Goal: Transaction & Acquisition: Purchase product/service

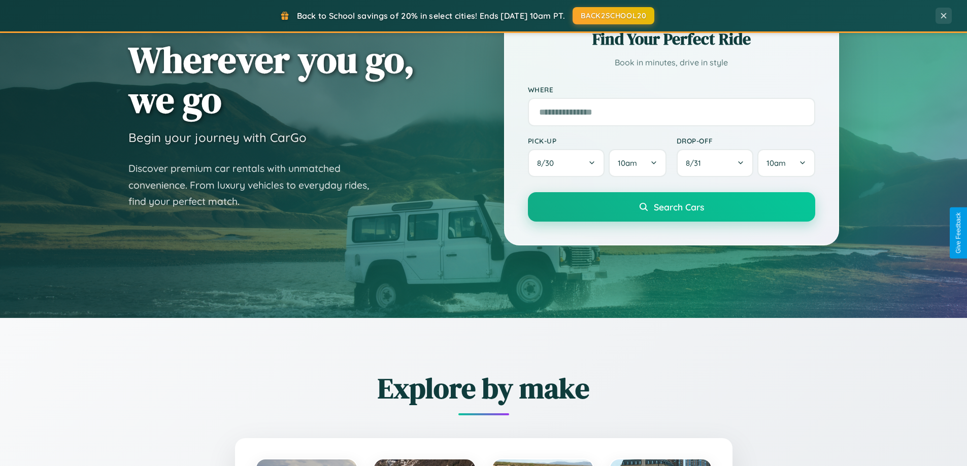
scroll to position [437, 0]
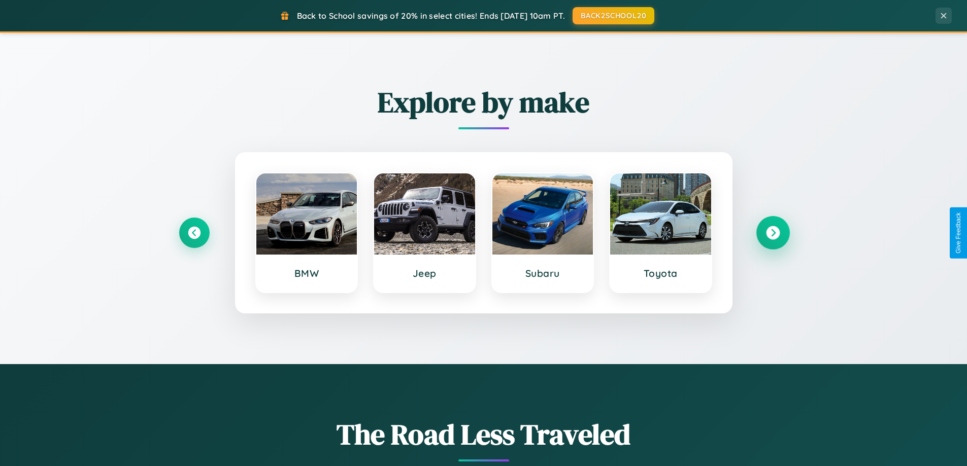
click at [772, 233] on icon at bounding box center [773, 233] width 14 height 14
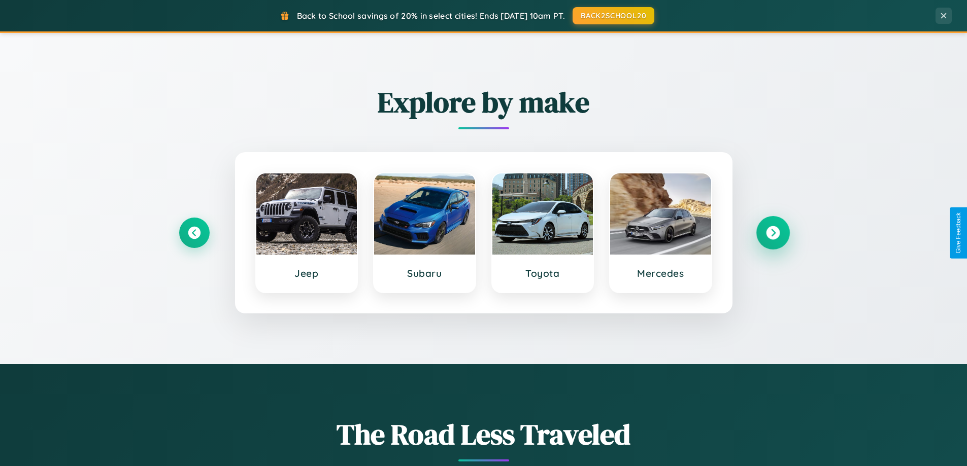
click at [772, 233] on icon at bounding box center [773, 233] width 14 height 14
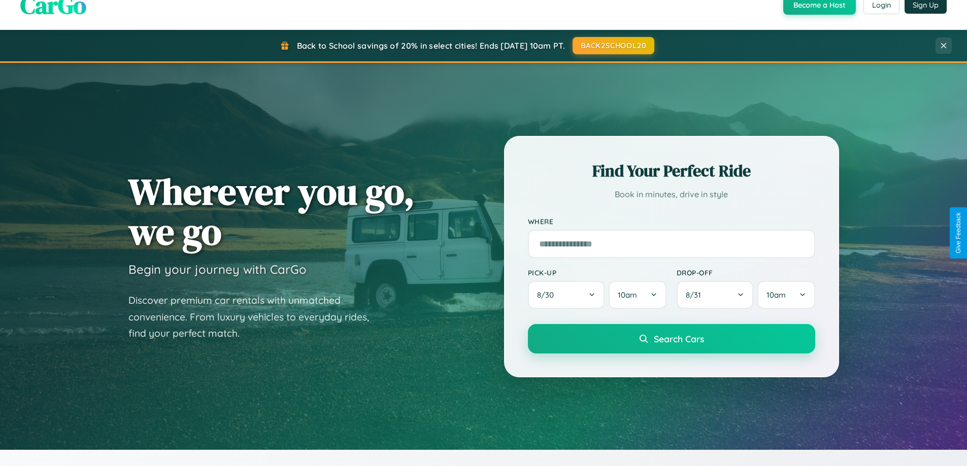
scroll to position [0, 0]
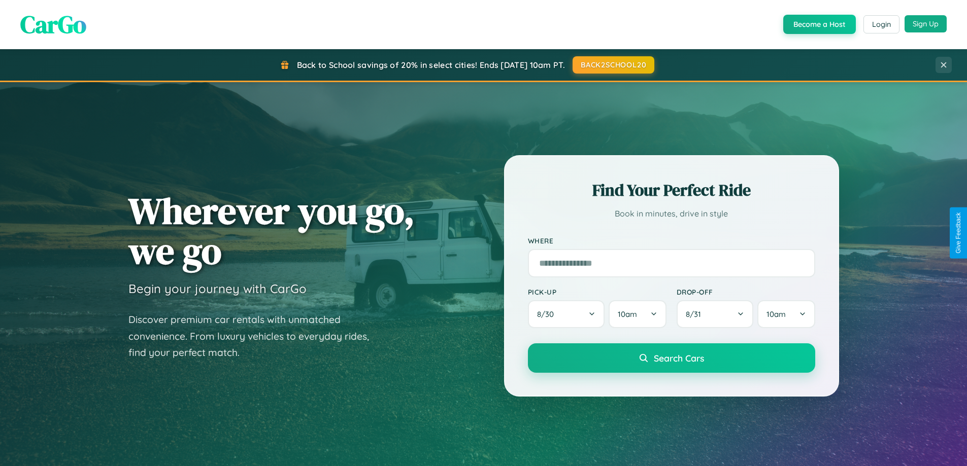
click at [925, 24] on button "Sign Up" at bounding box center [925, 23] width 42 height 17
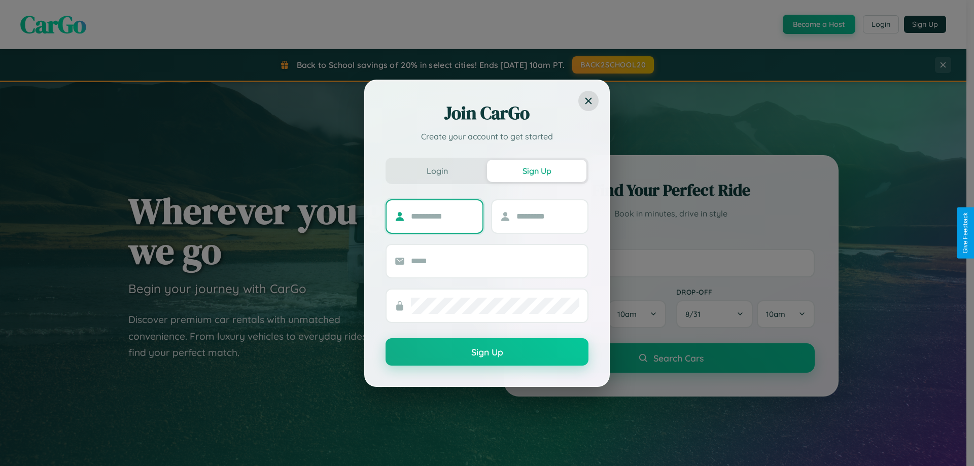
click at [442, 216] on input "text" at bounding box center [442, 217] width 63 height 16
type input "****"
click at [548, 216] on input "text" at bounding box center [548, 217] width 63 height 16
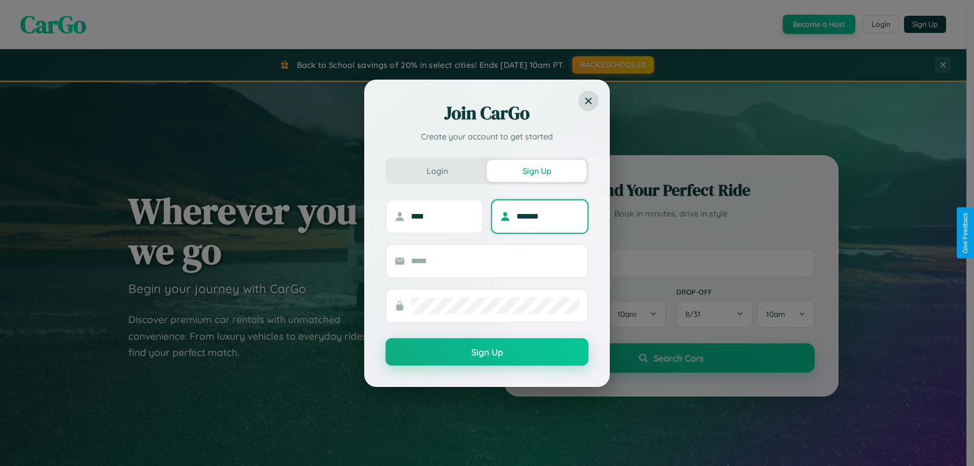
type input "*******"
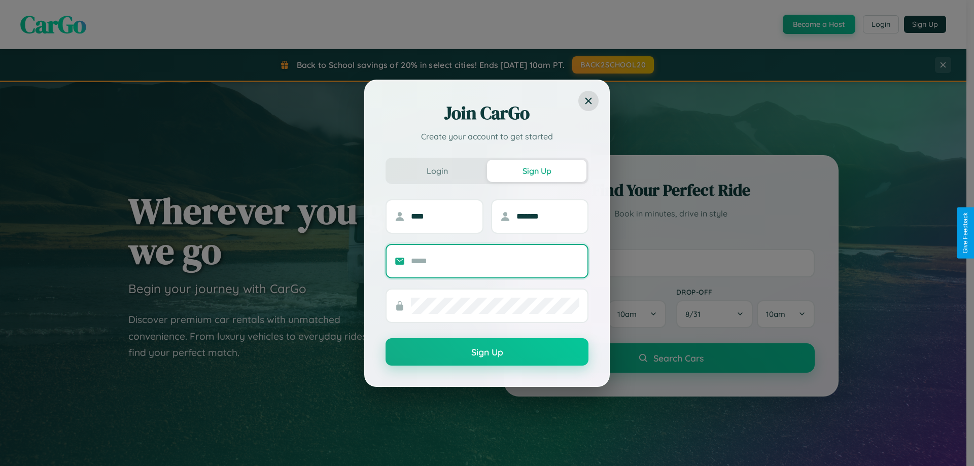
click at [495, 261] on input "text" at bounding box center [495, 261] width 168 height 16
type input "**********"
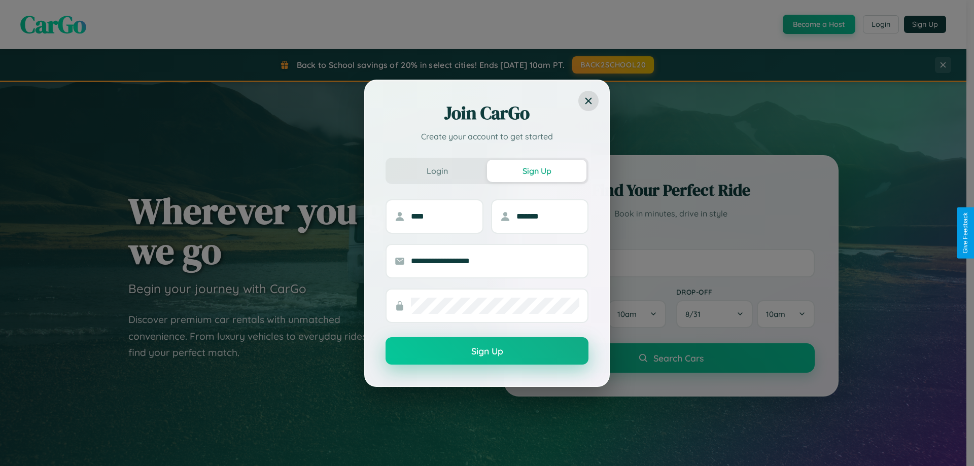
click at [487, 351] on button "Sign Up" at bounding box center [487, 350] width 203 height 27
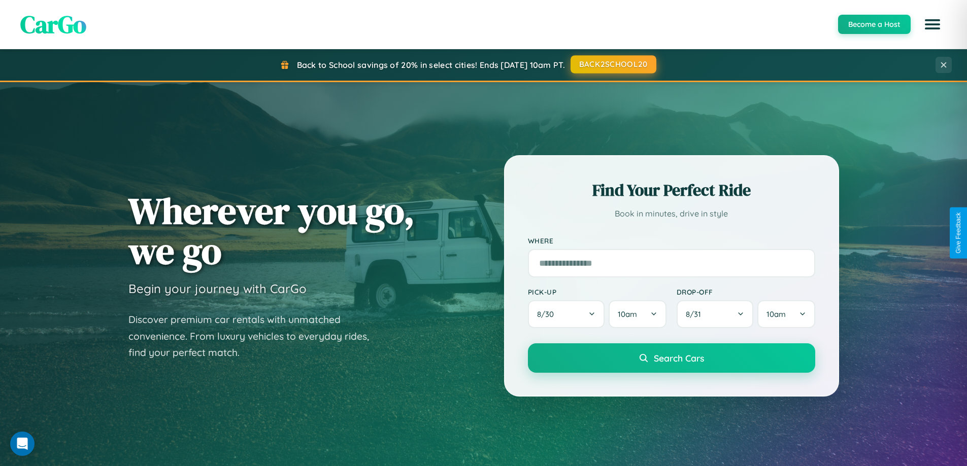
click at [612, 64] on button "BACK2SCHOOL20" at bounding box center [613, 64] width 86 height 18
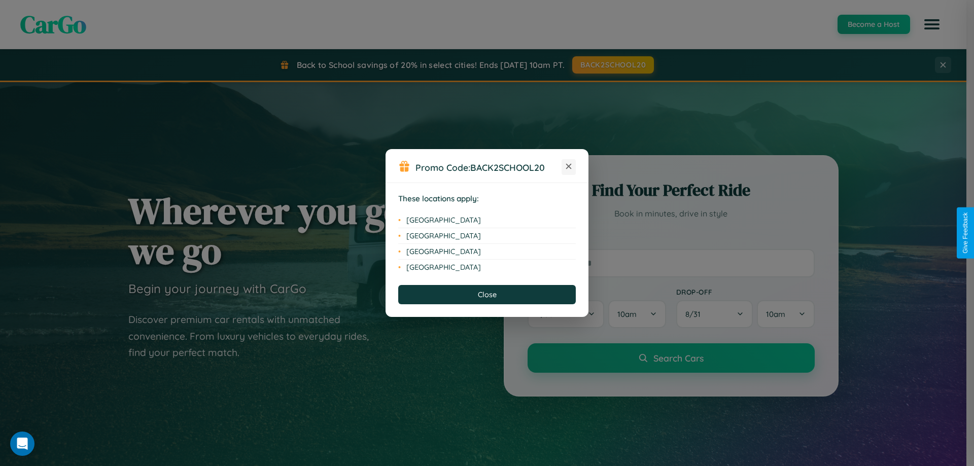
click at [569, 167] on icon at bounding box center [569, 167] width 6 height 6
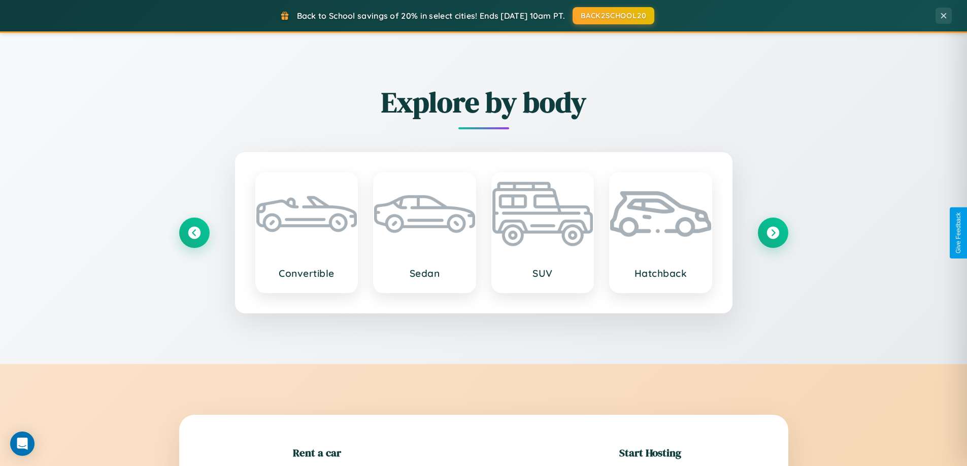
scroll to position [219, 0]
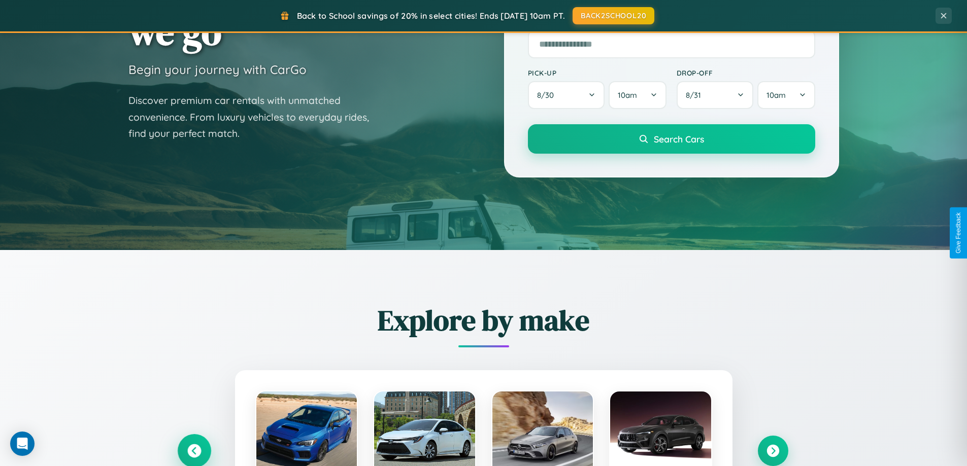
click at [194, 451] on icon at bounding box center [194, 452] width 14 height 14
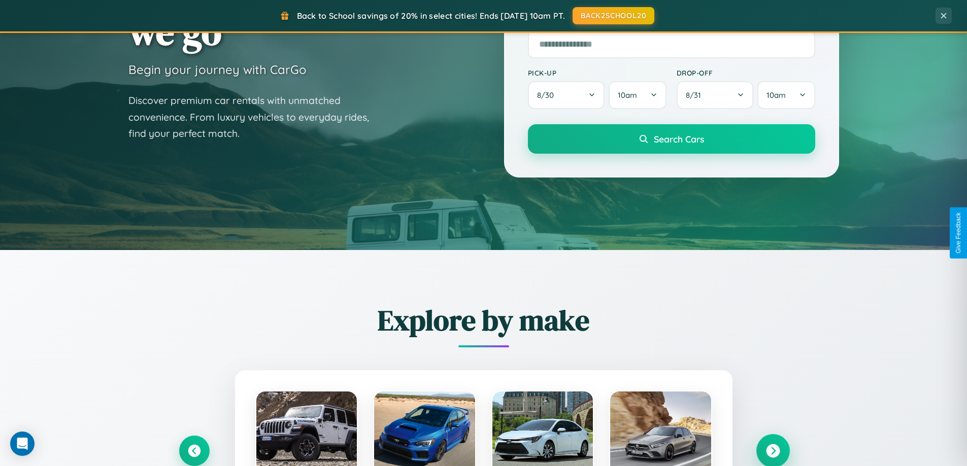
click at [772, 451] on icon at bounding box center [773, 452] width 14 height 14
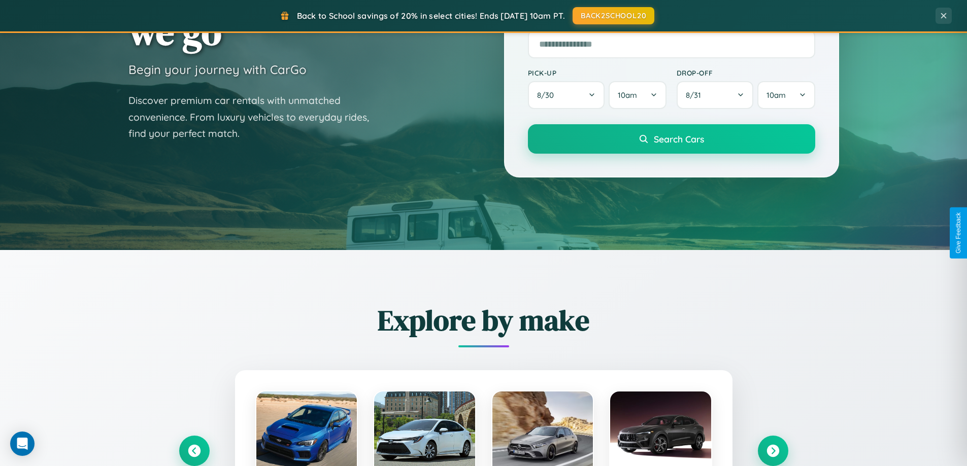
scroll to position [1016, 0]
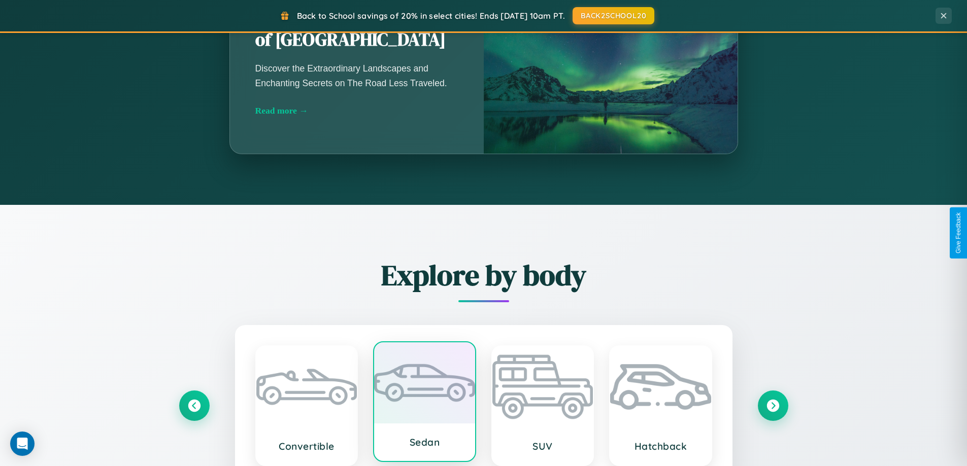
click at [424, 402] on div at bounding box center [424, 383] width 101 height 81
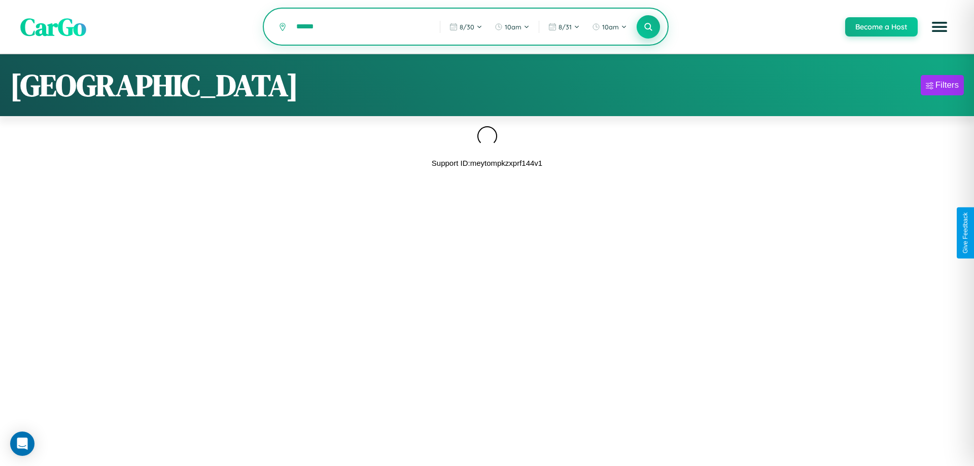
type input "******"
click at [648, 27] on icon at bounding box center [648, 27] width 10 height 10
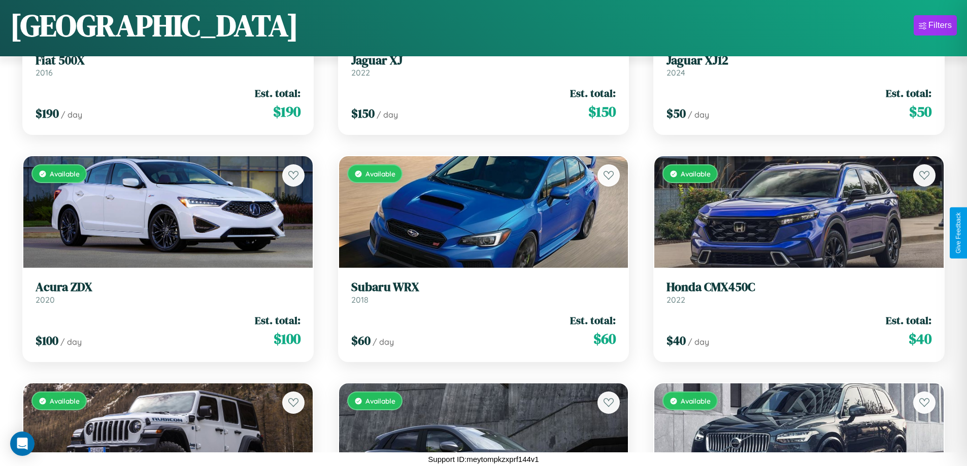
scroll to position [4006, 0]
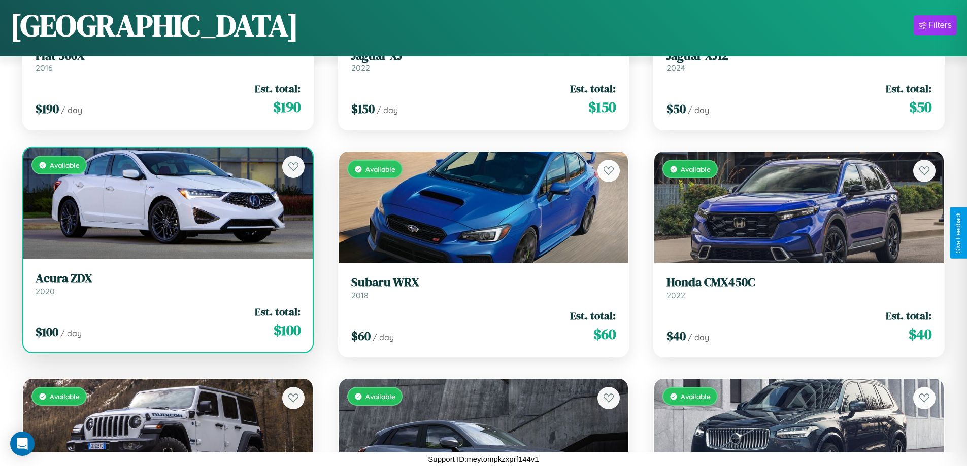
click at [166, 288] on link "Acura ZDX 2020" at bounding box center [168, 283] width 265 height 25
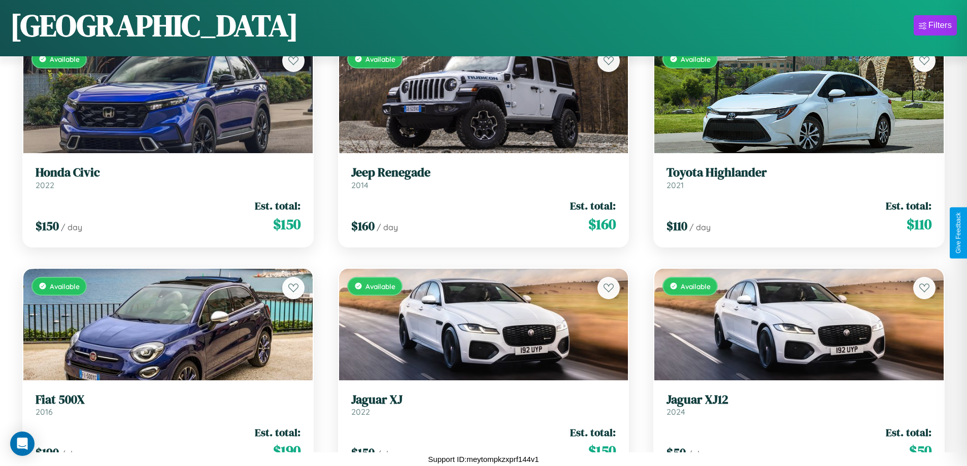
scroll to position [3096, 0]
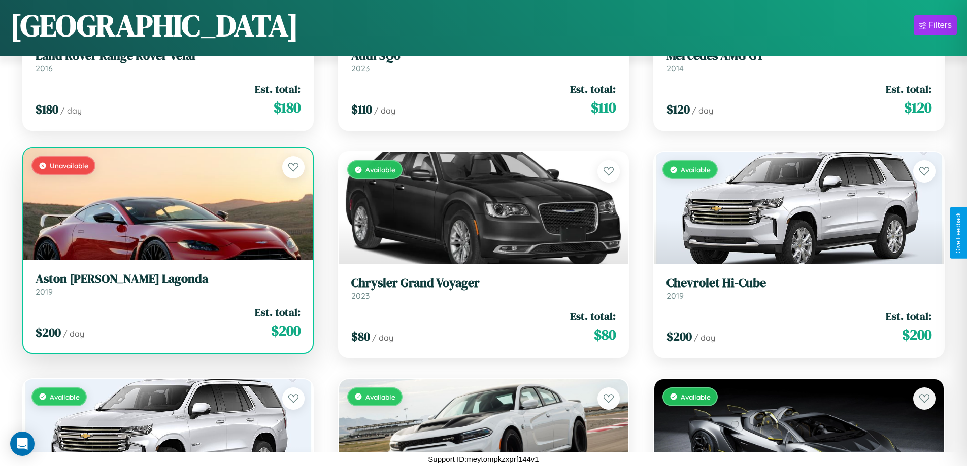
click at [166, 288] on link "Aston [PERSON_NAME] Lagonda 2019" at bounding box center [168, 284] width 265 height 25
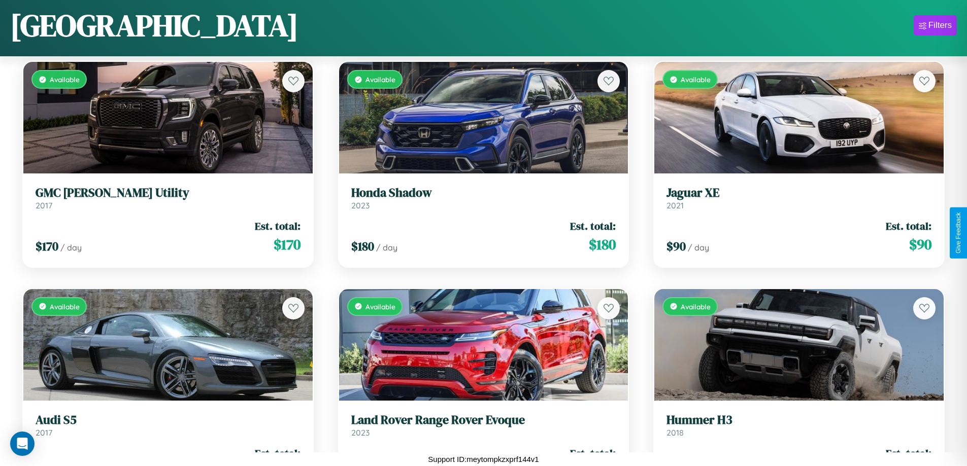
scroll to position [370, 0]
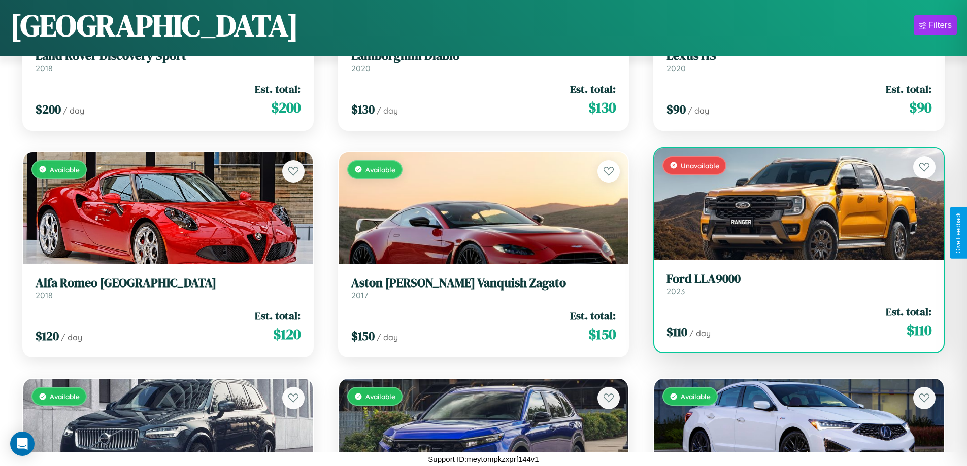
click at [792, 284] on h3 "Ford LLA9000" at bounding box center [798, 279] width 265 height 15
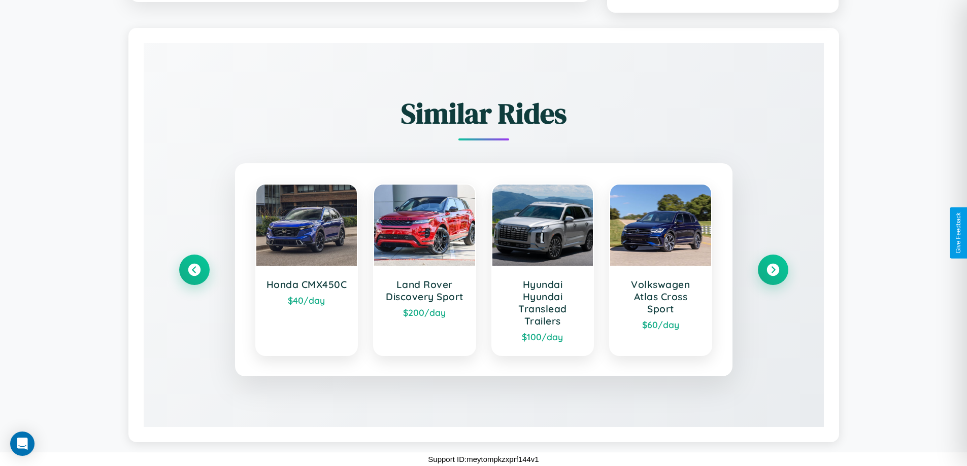
scroll to position [589, 0]
click at [772, 269] on icon at bounding box center [773, 270] width 14 height 14
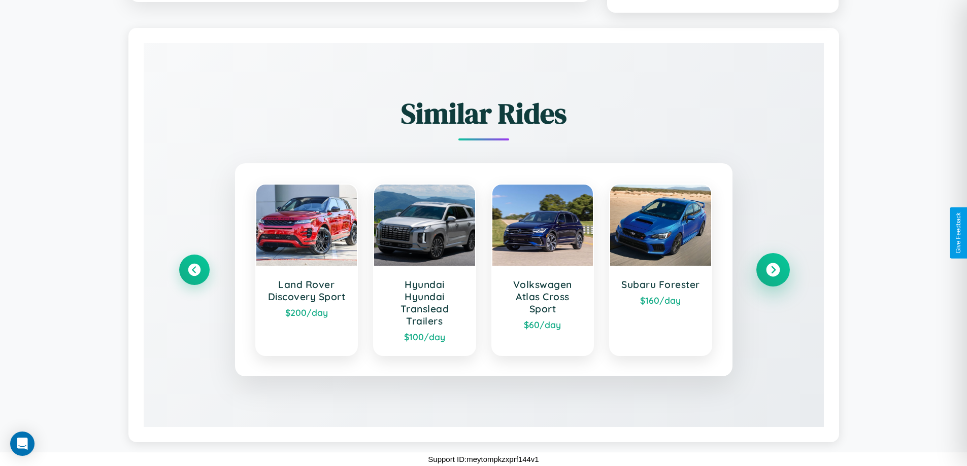
click at [772, 270] on icon at bounding box center [773, 270] width 14 height 14
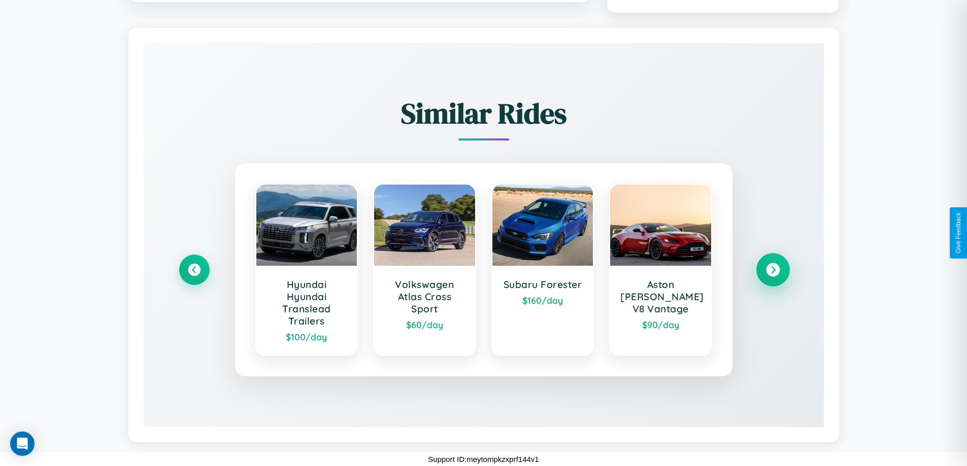
click at [772, 270] on icon at bounding box center [773, 270] width 14 height 14
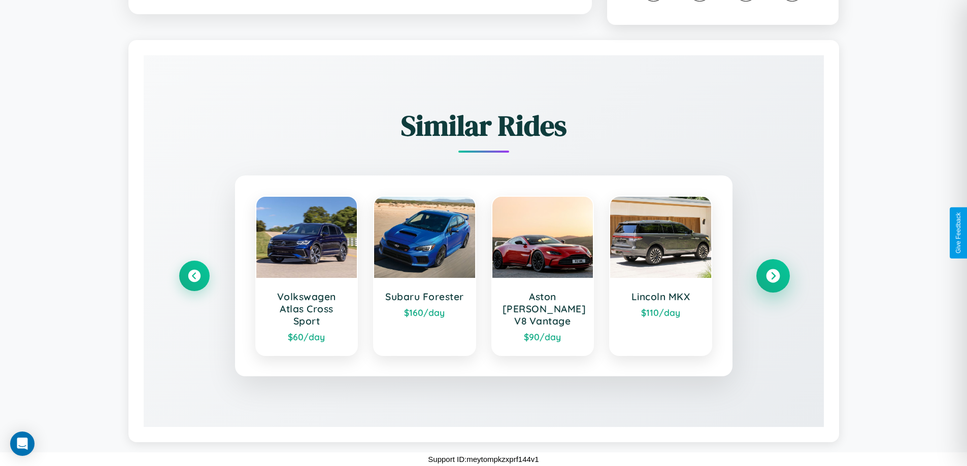
click at [772, 276] on icon at bounding box center [773, 276] width 14 height 14
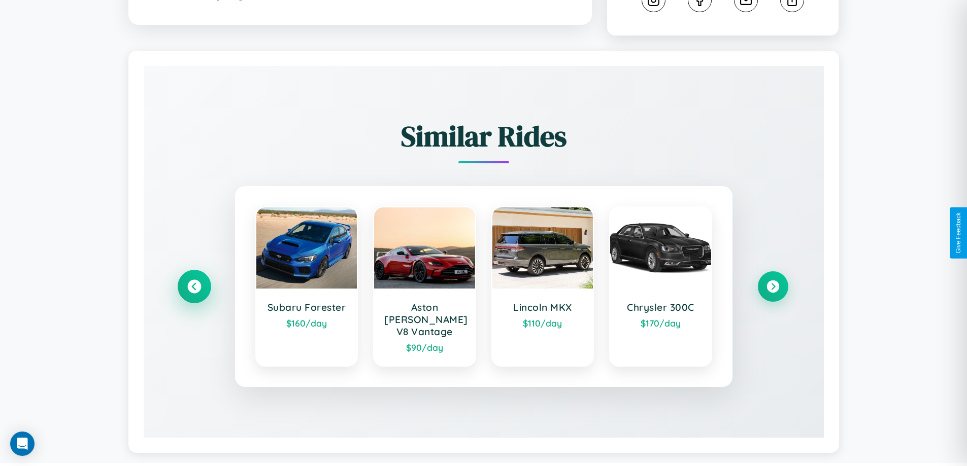
click at [194, 282] on icon at bounding box center [194, 287] width 14 height 14
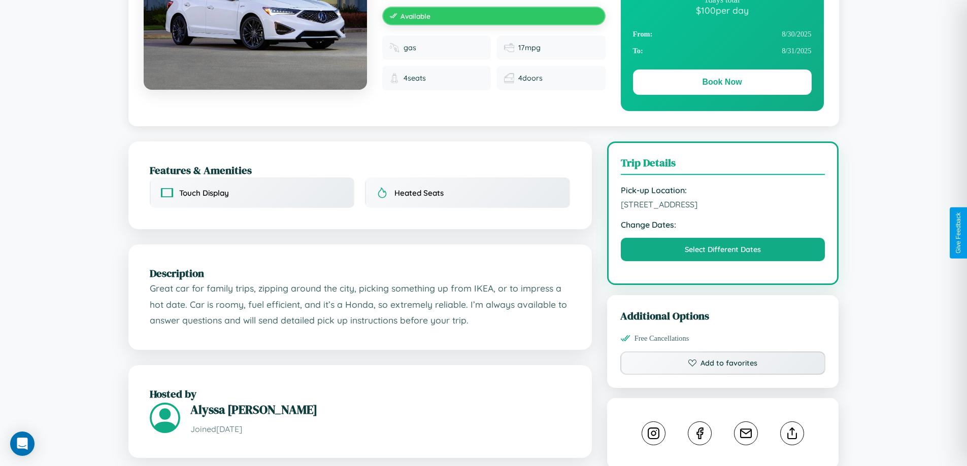
scroll to position [105, 0]
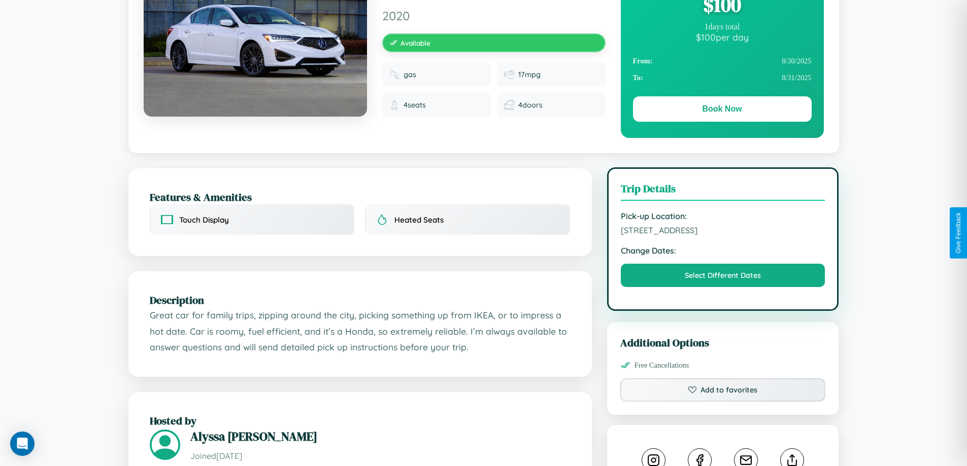
click at [723, 232] on span "8515 Main Street London 59214 United Kingdom" at bounding box center [723, 230] width 204 height 10
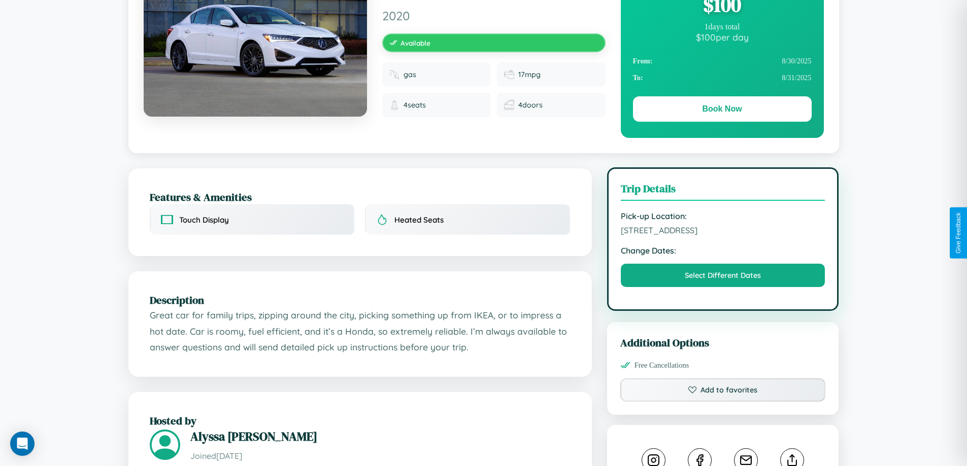
click at [723, 232] on span "8515 Main Street London 59214 United Kingdom" at bounding box center [723, 230] width 204 height 10
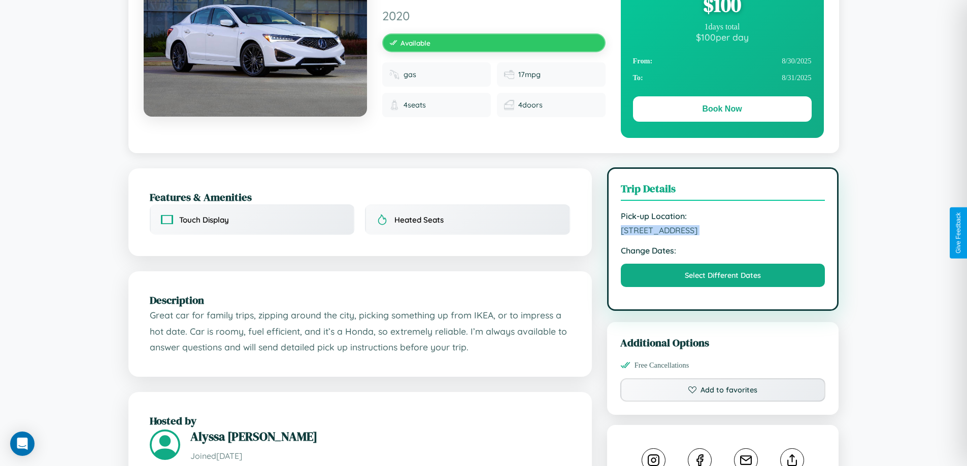
click at [723, 232] on span "8515 Main Street London 59214 United Kingdom" at bounding box center [723, 230] width 204 height 10
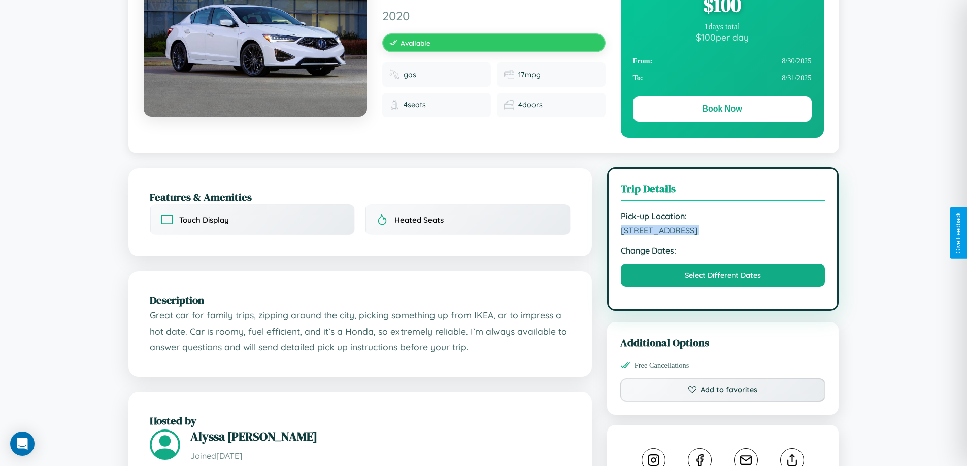
click at [723, 232] on span "8515 Main Street London 59214 United Kingdom" at bounding box center [723, 230] width 204 height 10
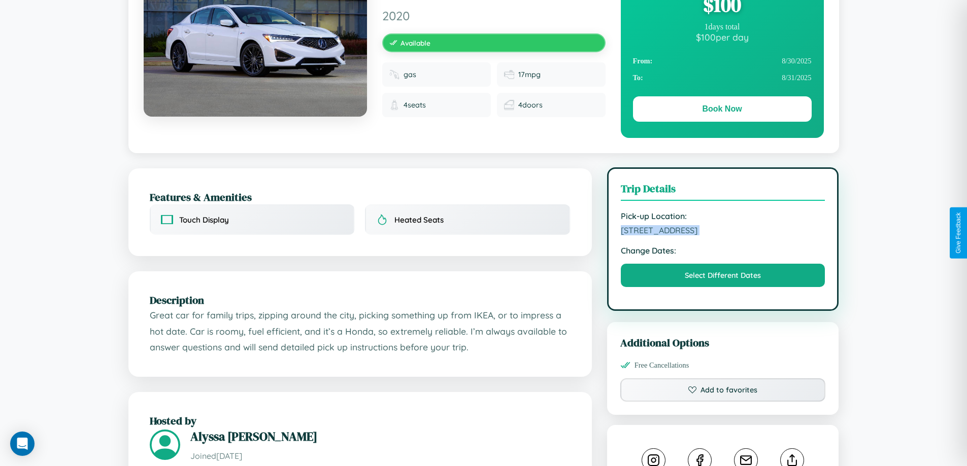
click at [723, 232] on span "8515 Main Street London 59214 United Kingdom" at bounding box center [723, 230] width 204 height 10
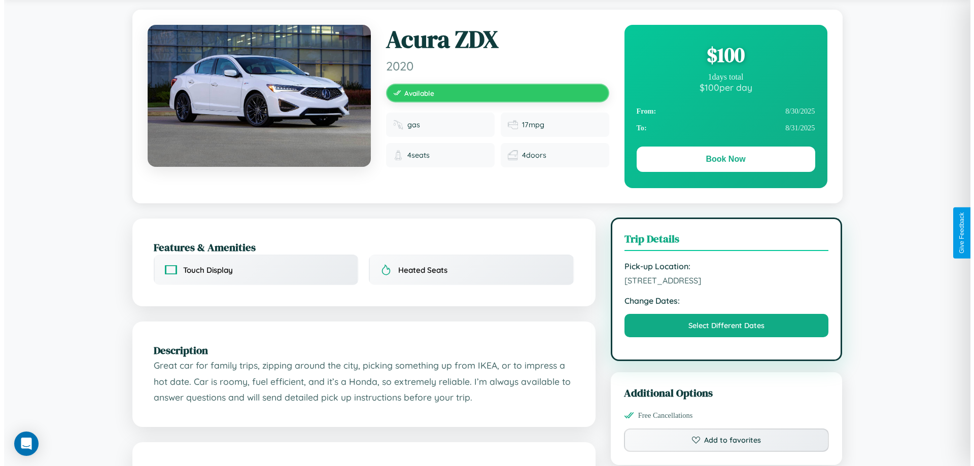
scroll to position [0, 0]
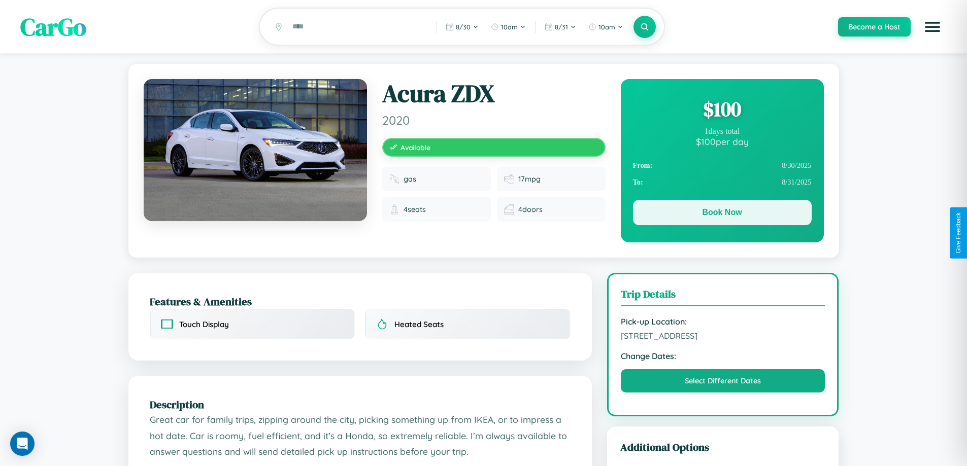
click at [722, 214] on button "Book Now" at bounding box center [722, 212] width 179 height 25
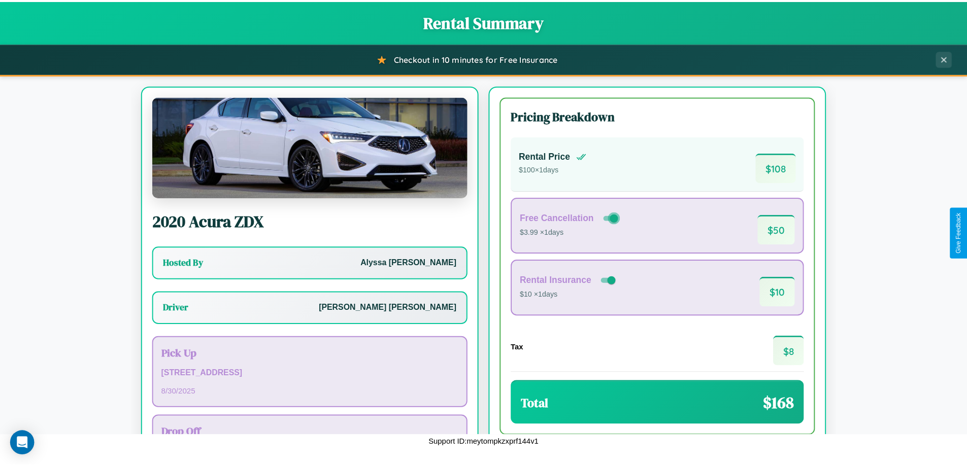
scroll to position [73, 0]
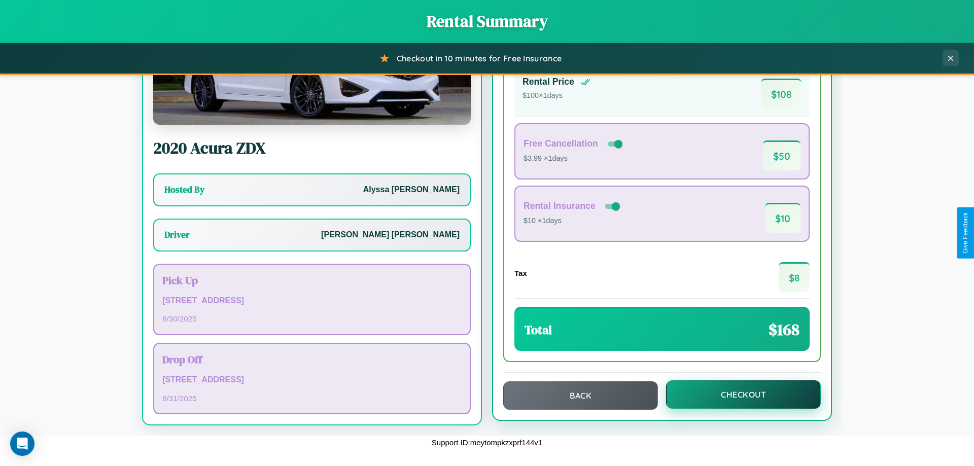
click at [737, 395] on button "Checkout" at bounding box center [743, 395] width 155 height 28
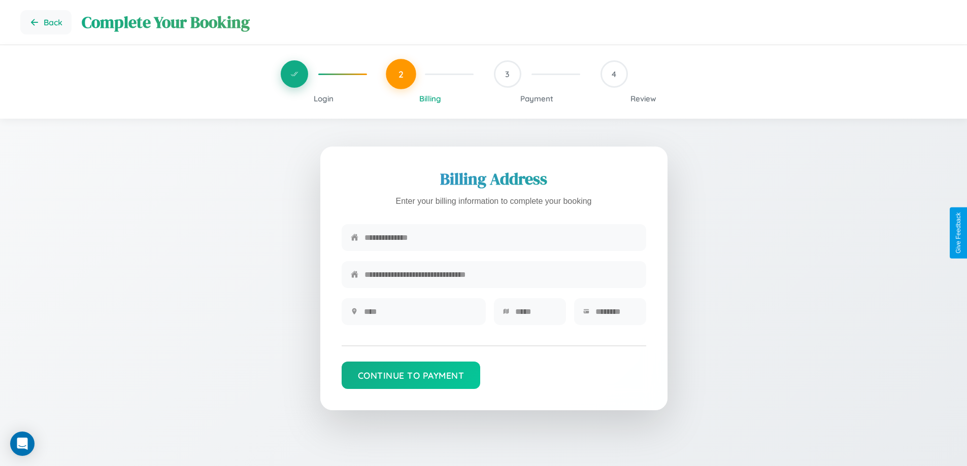
click at [500, 238] on input "text" at bounding box center [500, 237] width 272 height 25
type input "**********"
click at [420, 315] on input "text" at bounding box center [420, 311] width 113 height 25
type input "********"
click at [535, 315] on input "text" at bounding box center [536, 311] width 42 height 25
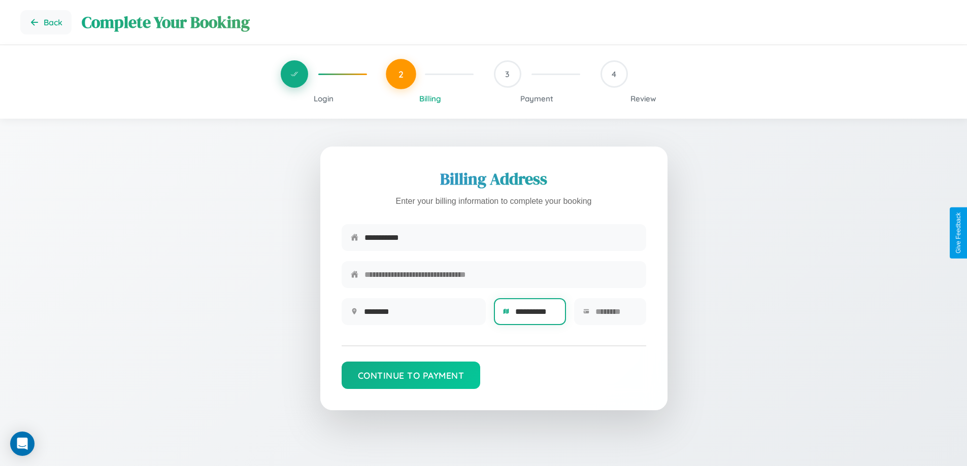
scroll to position [0, 4]
type input "**********"
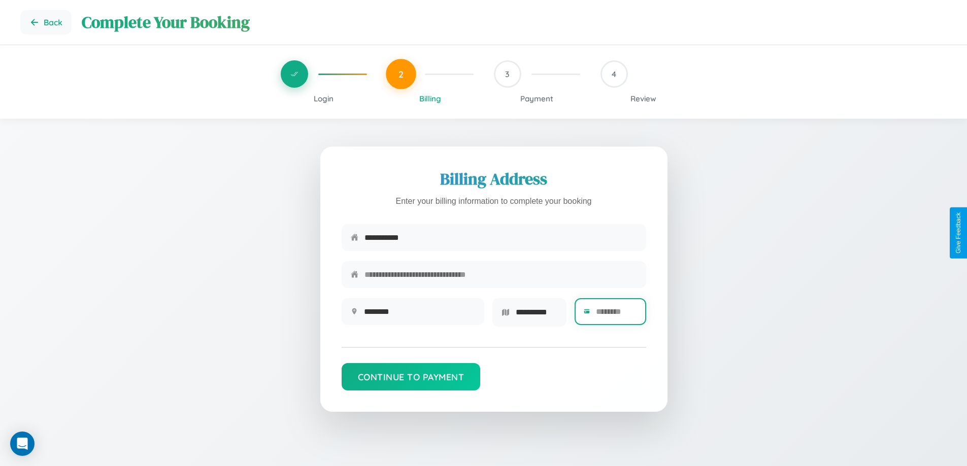
scroll to position [0, 0]
click at [616, 315] on input "text" at bounding box center [616, 311] width 41 height 25
type input "*****"
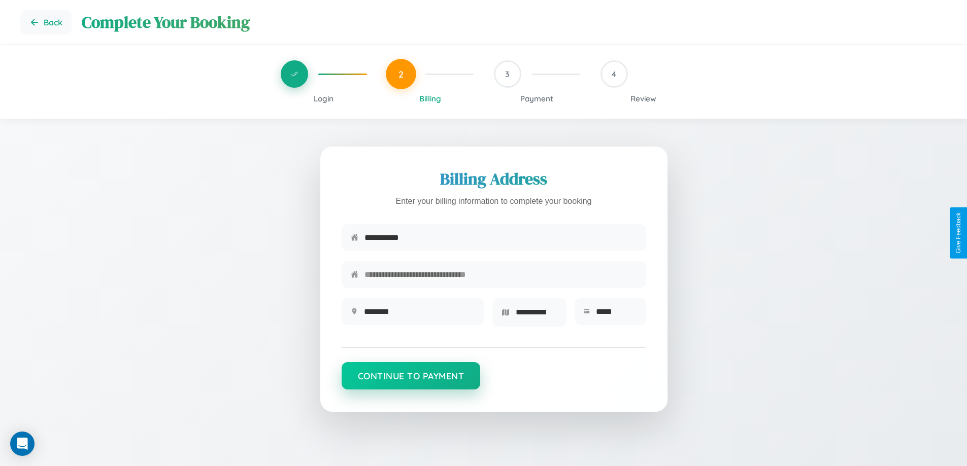
click at [411, 380] on button "Continue to Payment" at bounding box center [411, 375] width 139 height 27
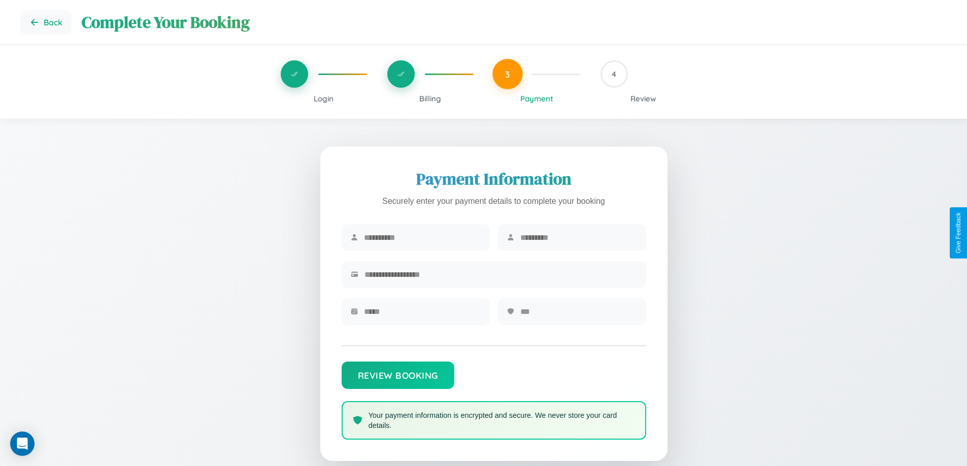
click at [422, 238] on input "text" at bounding box center [422, 237] width 117 height 25
type input "****"
click at [578, 238] on input "text" at bounding box center [578, 237] width 117 height 25
type input "*********"
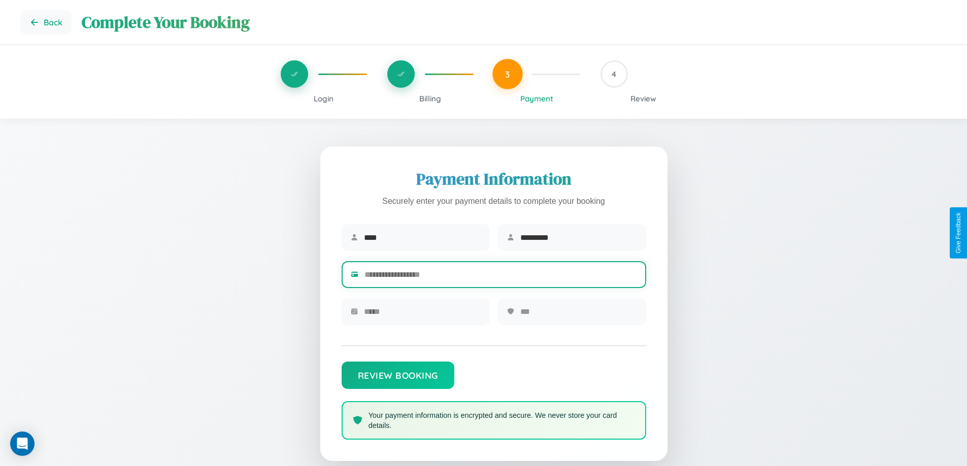
click at [500, 277] on input "text" at bounding box center [500, 274] width 272 height 25
type input "**********"
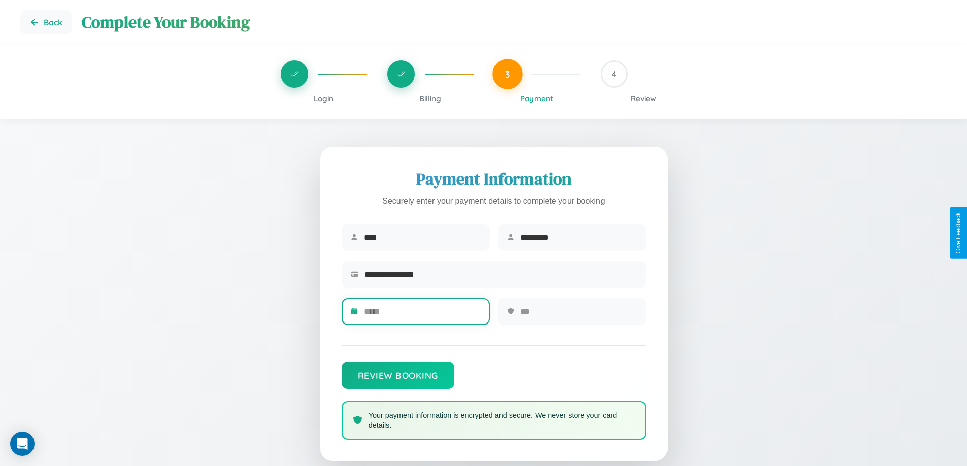
click at [422, 315] on input "text" at bounding box center [422, 311] width 117 height 25
type input "*****"
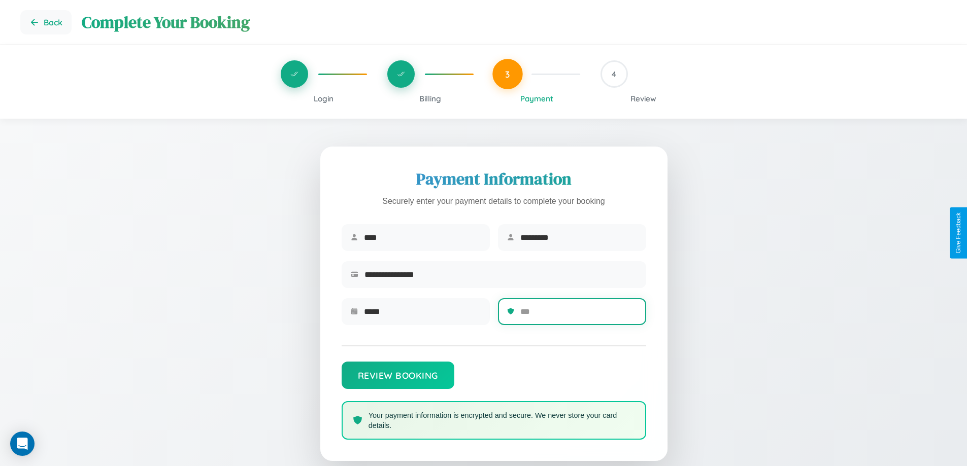
click at [578, 315] on input "text" at bounding box center [578, 311] width 117 height 25
type input "***"
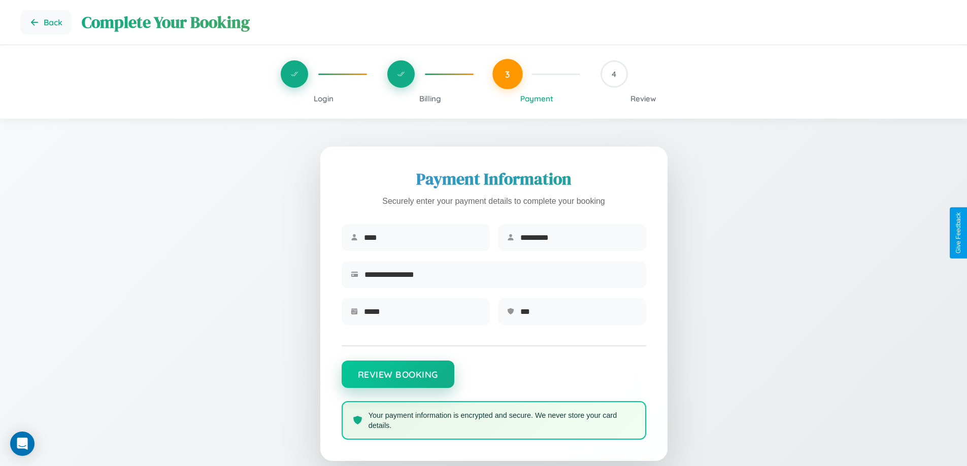
click at [397, 380] on button "Review Booking" at bounding box center [398, 374] width 113 height 27
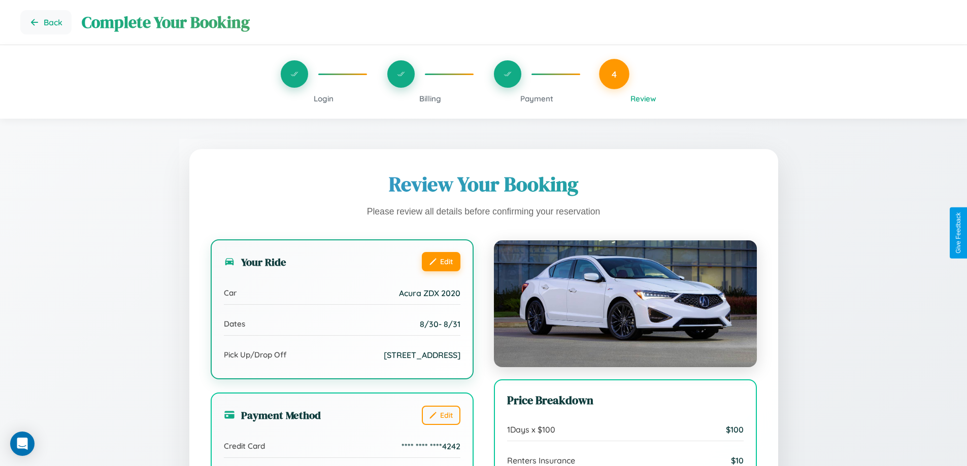
click at [440, 261] on button "Edit" at bounding box center [441, 261] width 39 height 19
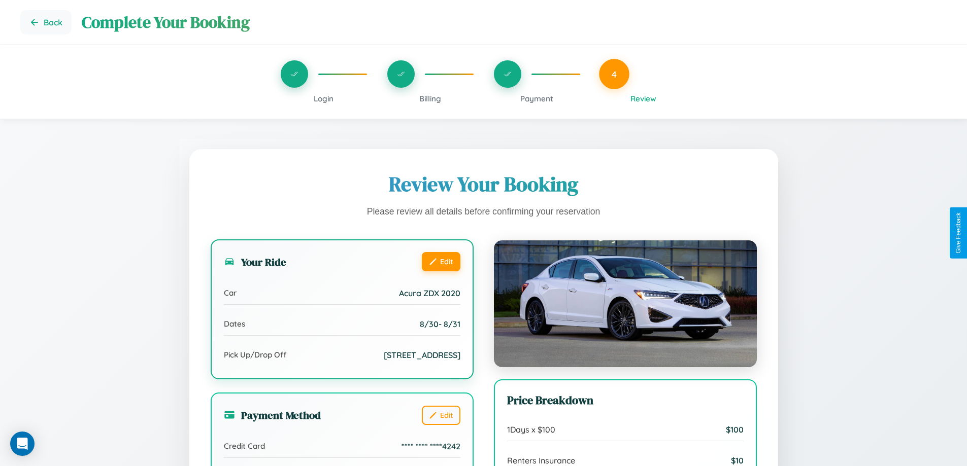
click at [440, 261] on button "Edit" at bounding box center [441, 261] width 39 height 19
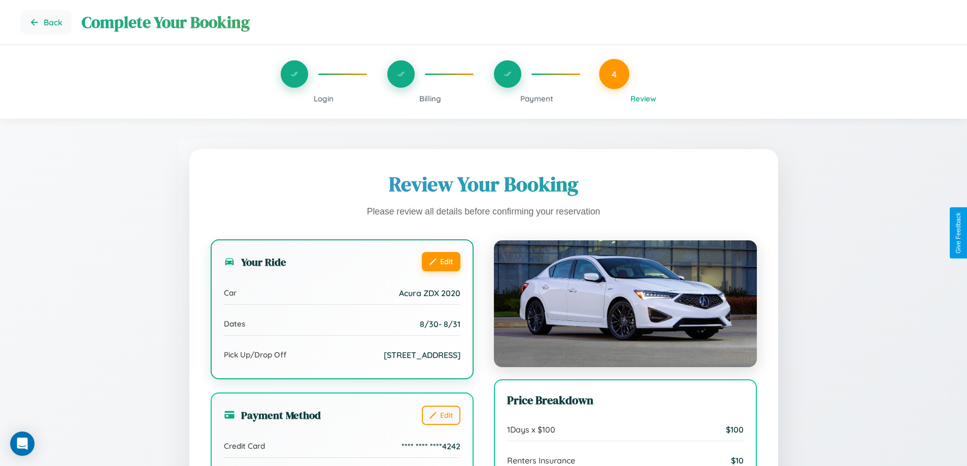
click at [440, 261] on button "Edit" at bounding box center [441, 261] width 39 height 19
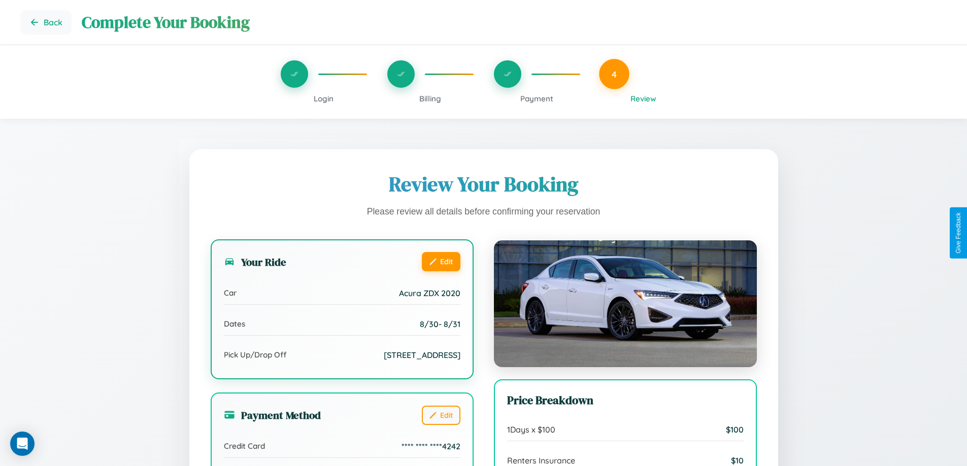
click at [440, 261] on button "Edit" at bounding box center [441, 261] width 39 height 19
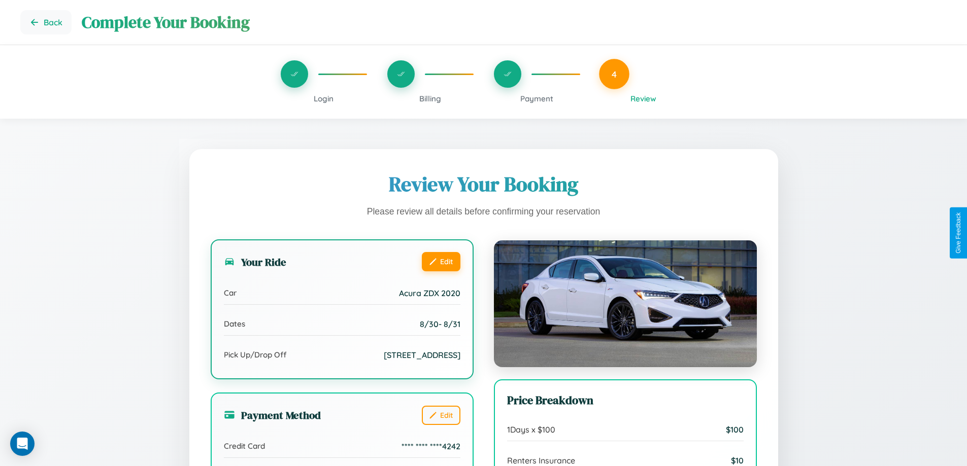
click at [440, 261] on button "Edit" at bounding box center [441, 261] width 39 height 19
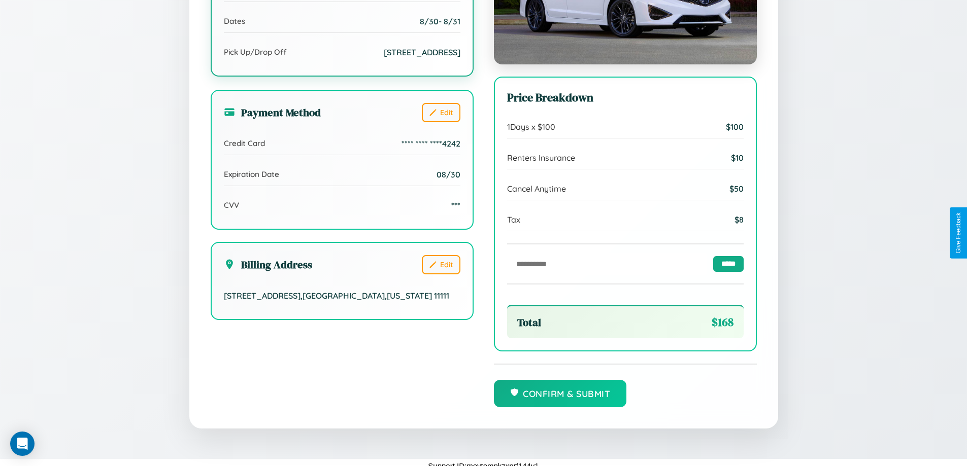
scroll to position [311, 0]
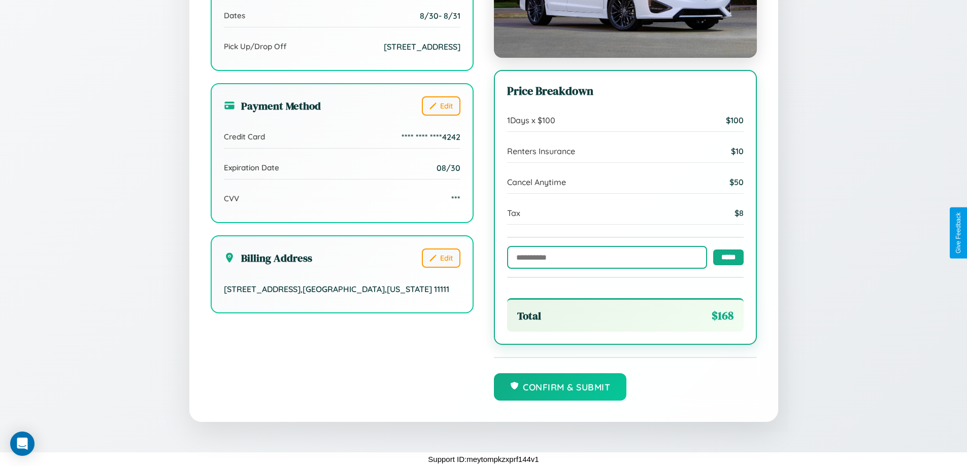
click at [604, 257] on input "text" at bounding box center [607, 257] width 200 height 23
type input "**********"
click at [725, 256] on input "*****" at bounding box center [728, 257] width 30 height 16
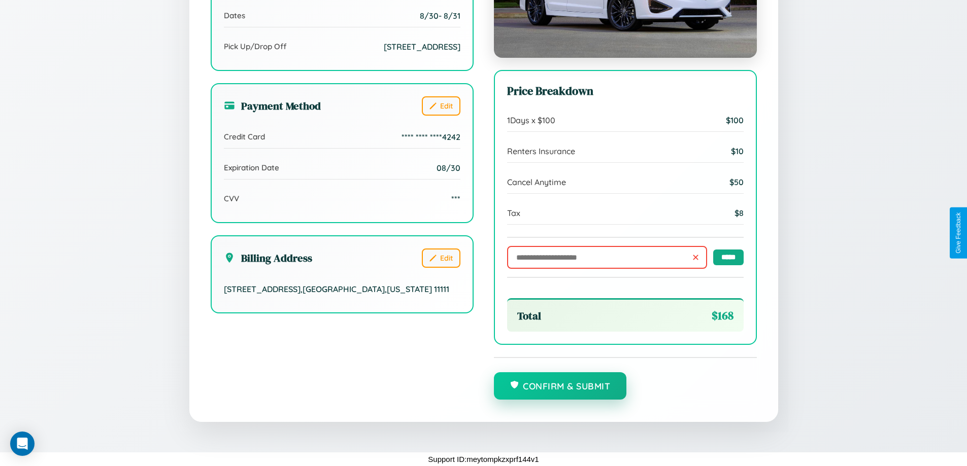
click at [560, 387] on button "Confirm & Submit" at bounding box center [560, 385] width 133 height 27
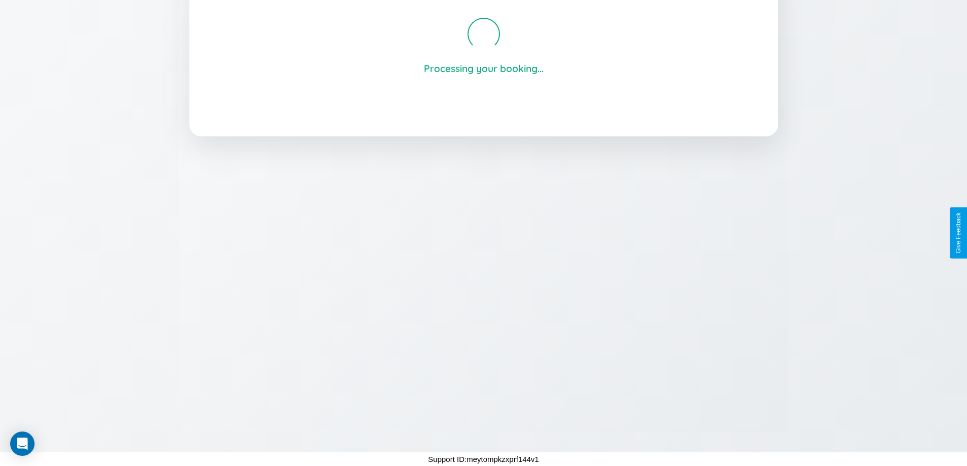
scroll to position [193, 0]
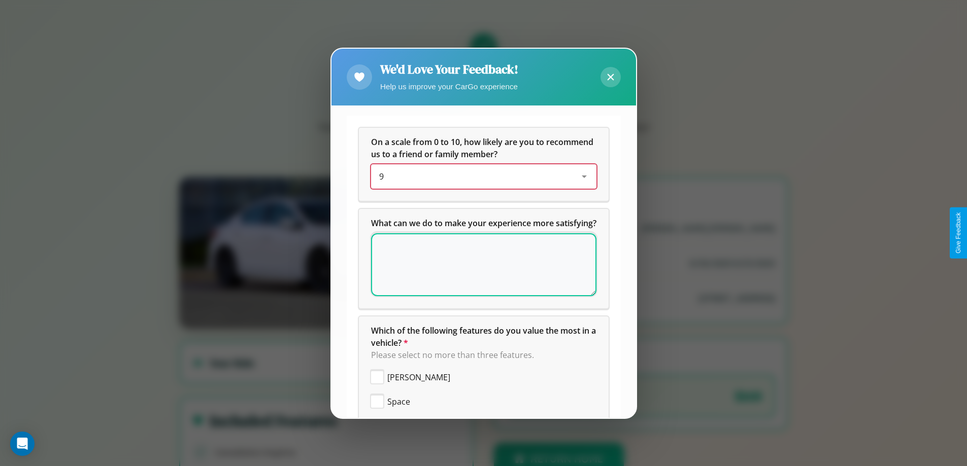
click at [480, 177] on div "9" at bounding box center [475, 176] width 193 height 12
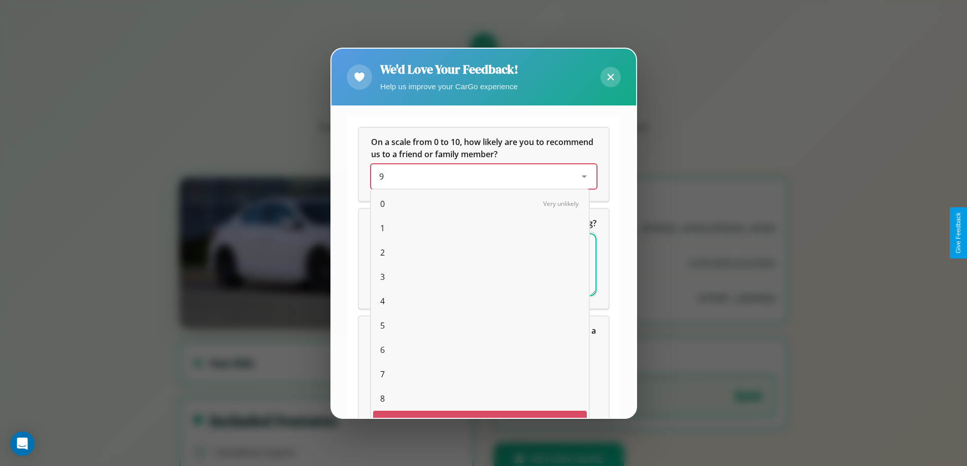
scroll to position [18, 42]
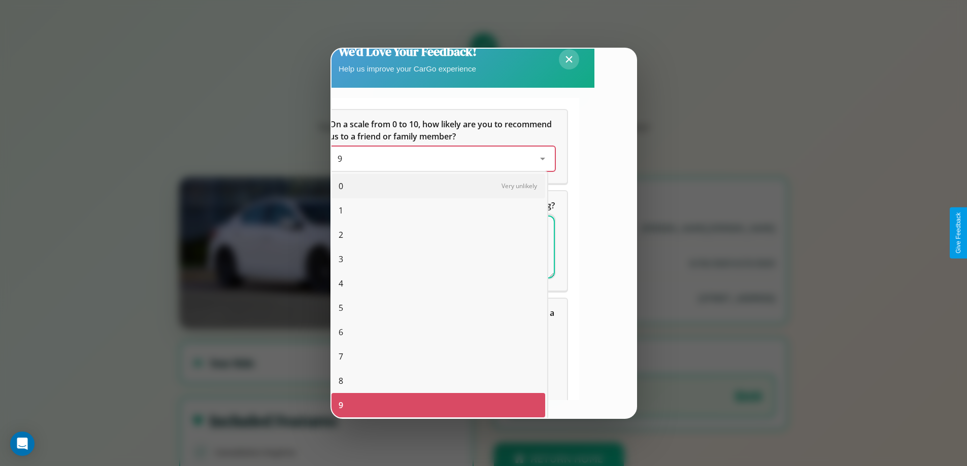
click at [343, 424] on span "10" at bounding box center [342, 430] width 9 height 12
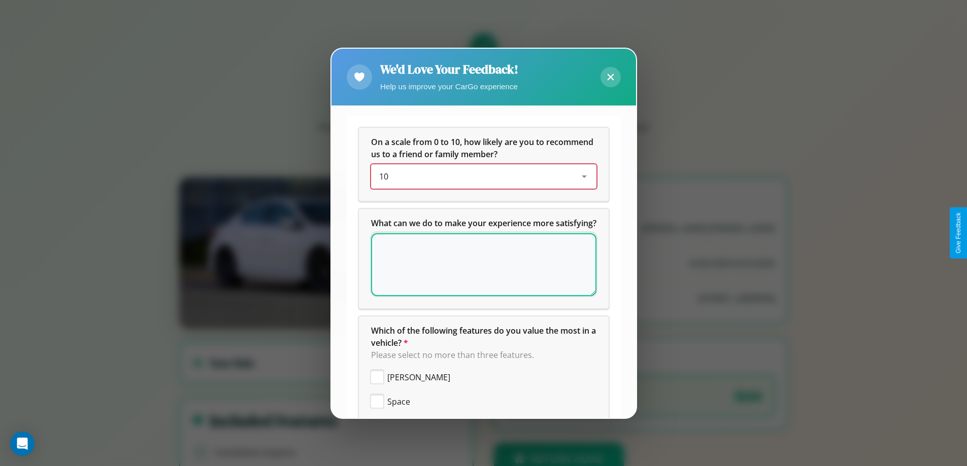
scroll to position [0, 0]
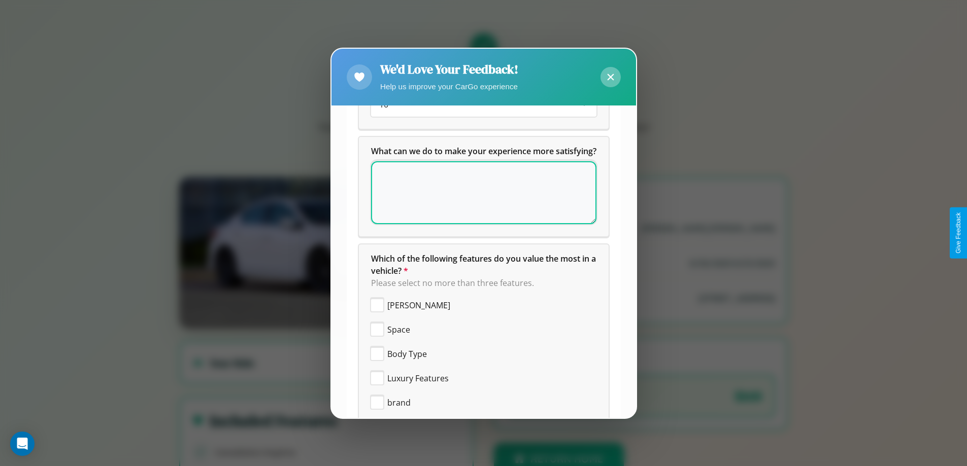
click at [610, 77] on icon at bounding box center [610, 77] width 7 height 7
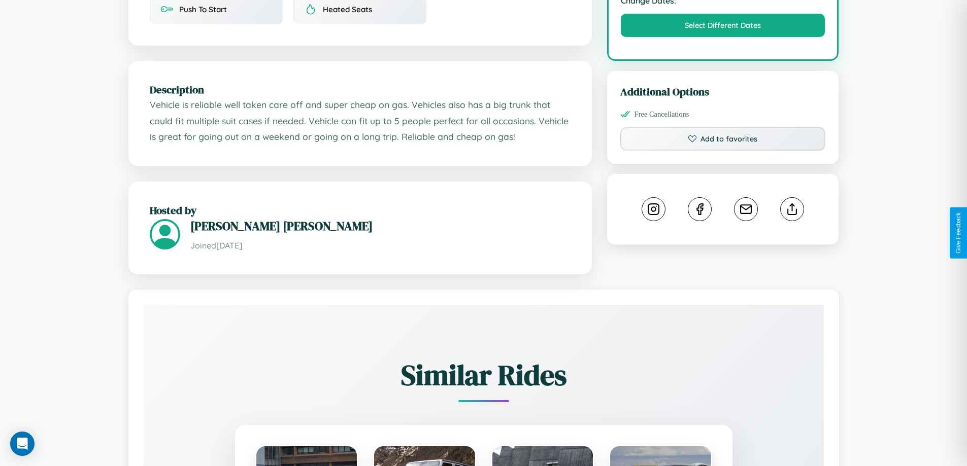
scroll to position [626, 0]
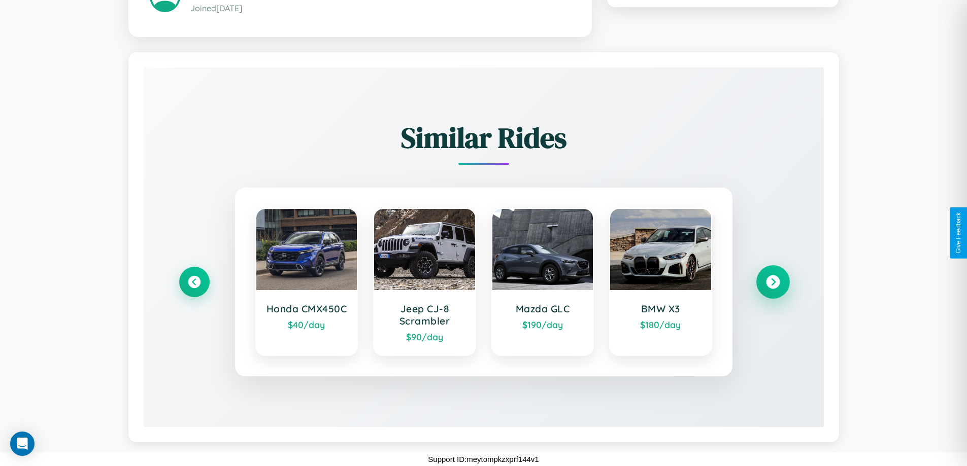
click at [772, 282] on icon at bounding box center [773, 282] width 14 height 14
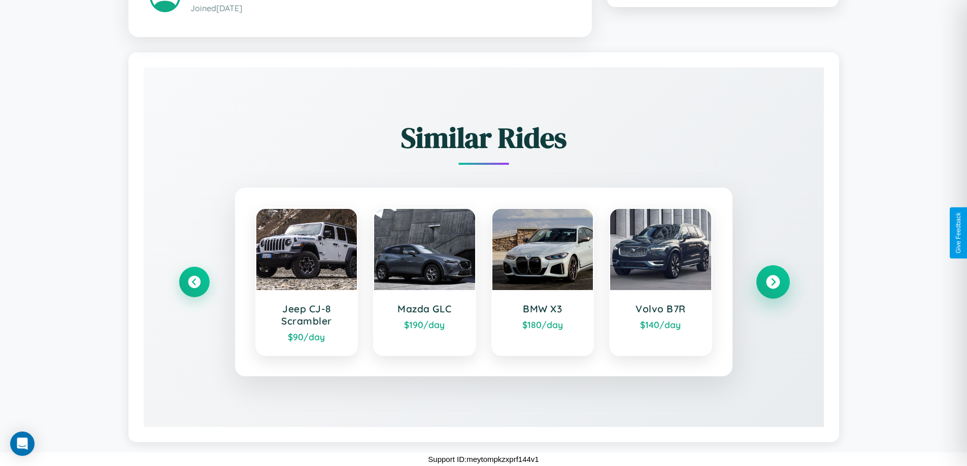
click at [772, 282] on icon at bounding box center [773, 282] width 14 height 14
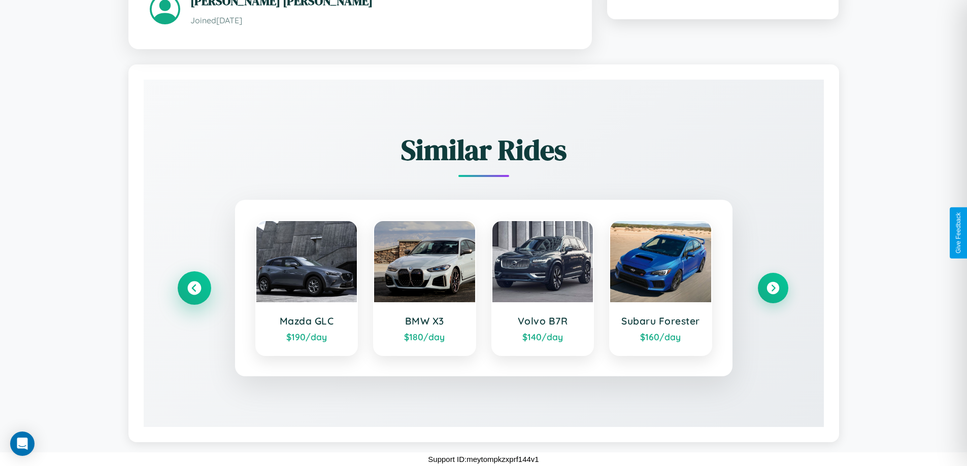
click at [194, 288] on icon at bounding box center [194, 288] width 14 height 14
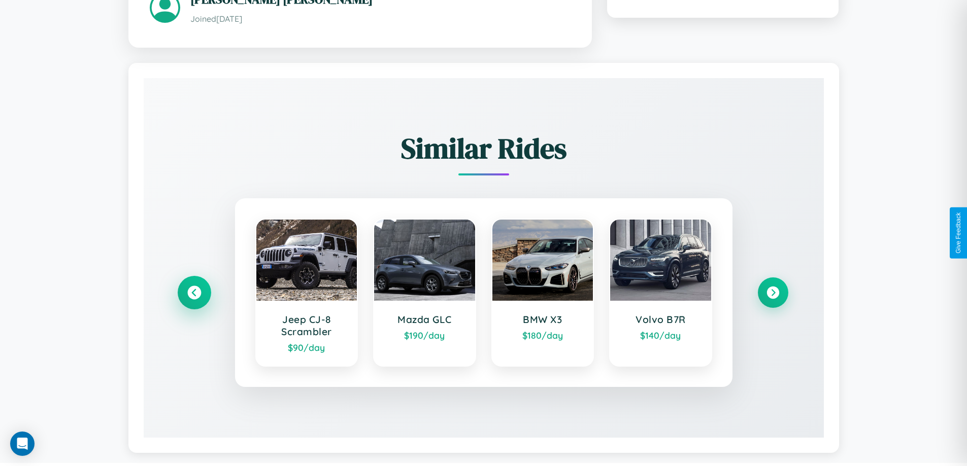
click at [194, 294] on icon at bounding box center [194, 293] width 14 height 14
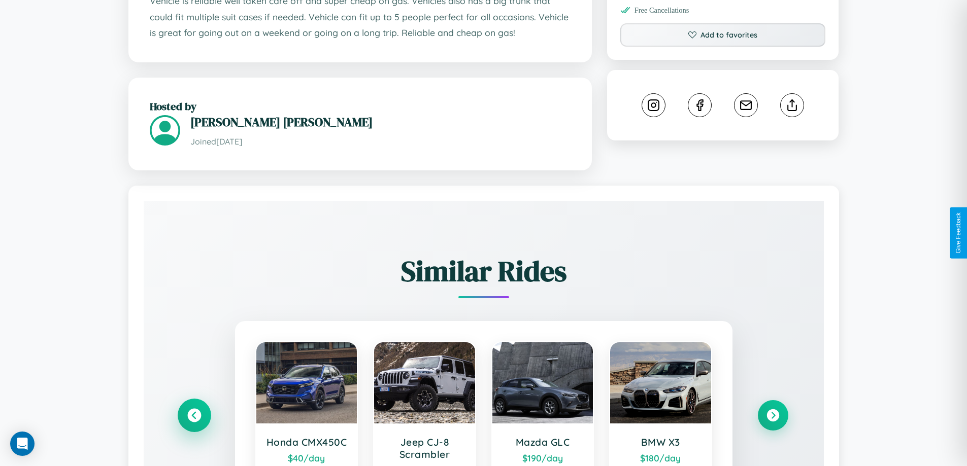
scroll to position [365, 0]
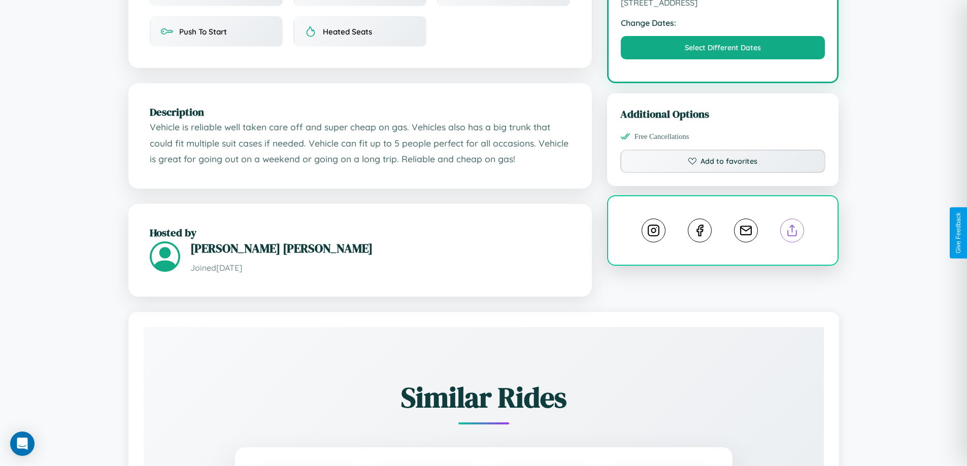
click at [792, 232] on line at bounding box center [792, 228] width 0 height 7
